Goal: Task Accomplishment & Management: Use online tool/utility

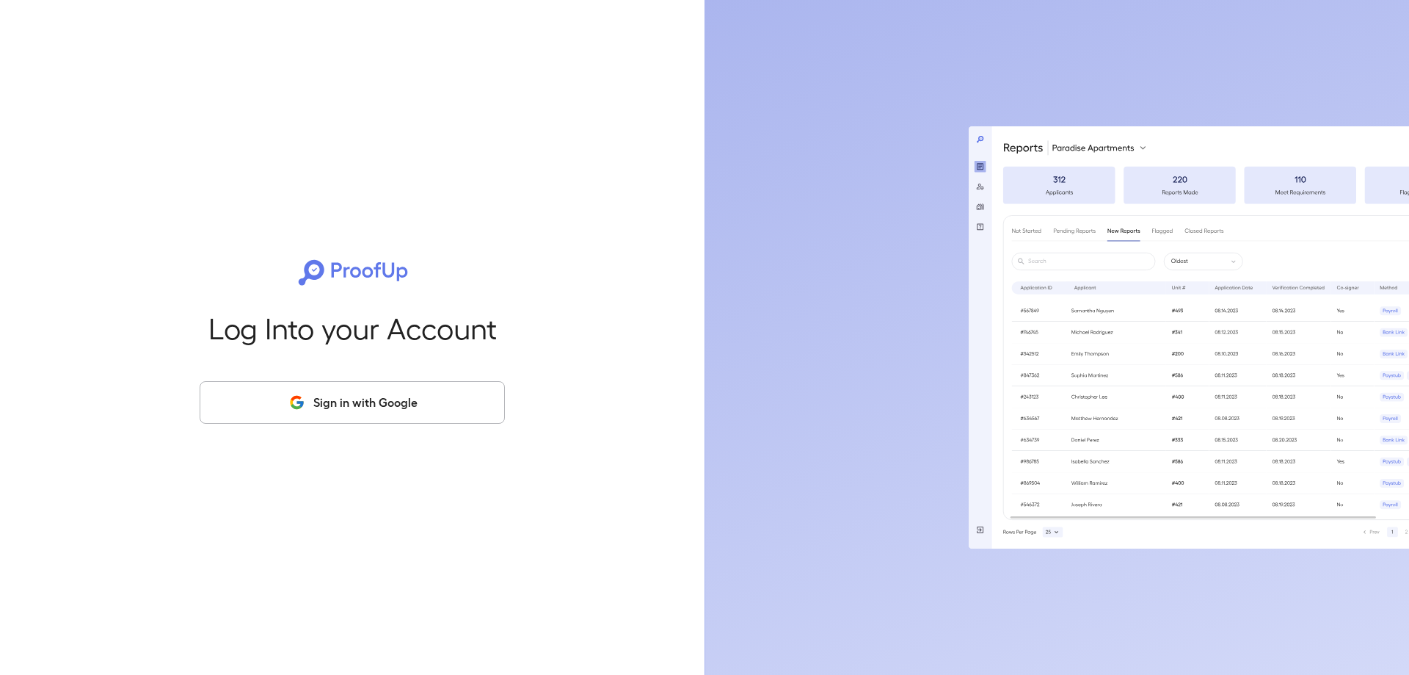
click at [370, 406] on button "Sign in with Google" at bounding box center [352, 402] width 305 height 43
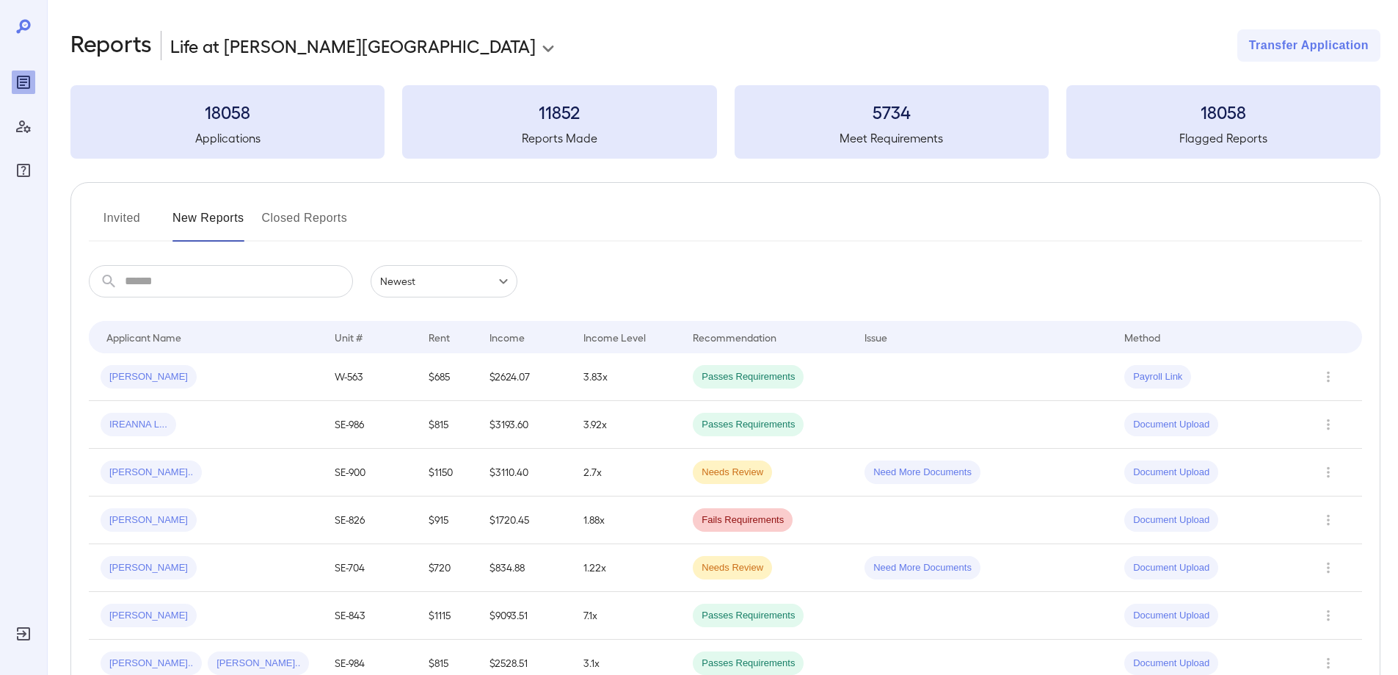
drag, startPoint x: 178, startPoint y: 285, endPoint x: 168, endPoint y: 278, distance: 12.2
click at [178, 285] on input "text" at bounding box center [239, 281] width 228 height 32
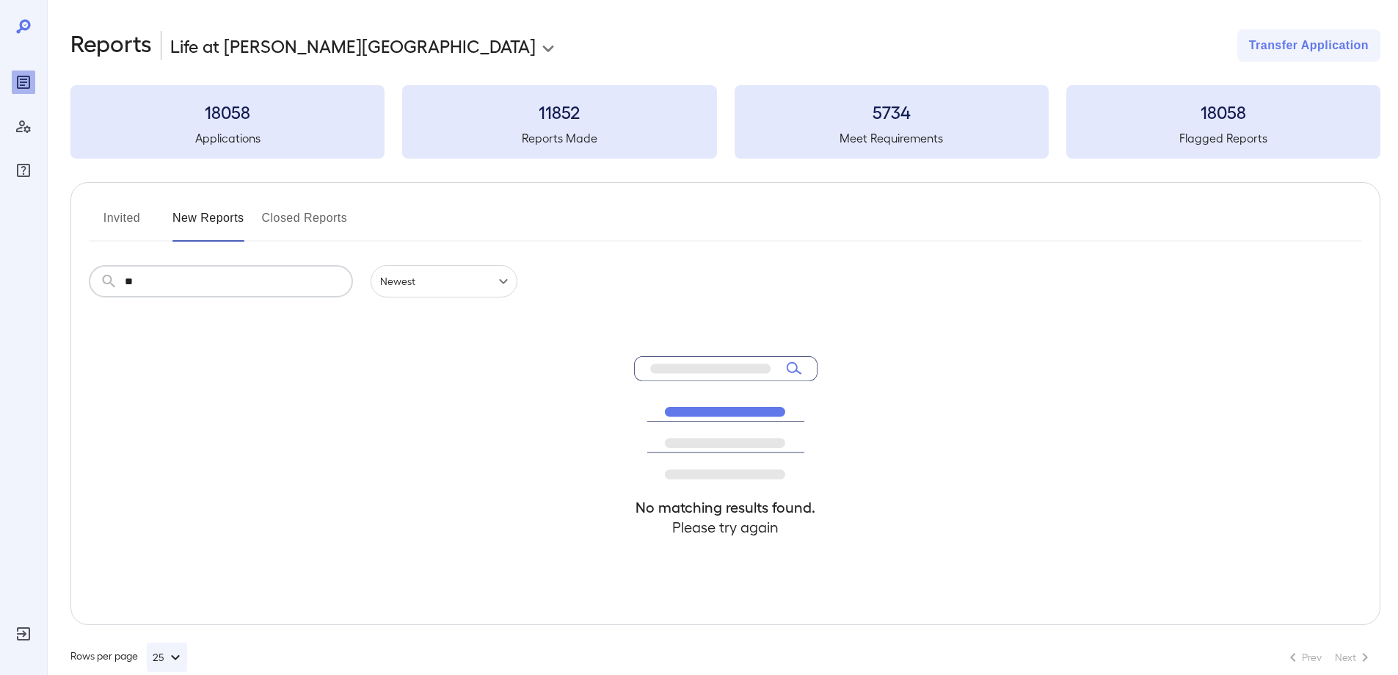
type input "*"
click at [168, 288] on input "*****" at bounding box center [239, 281] width 228 height 32
type input "*"
